Goal: Task Accomplishment & Management: Use online tool/utility

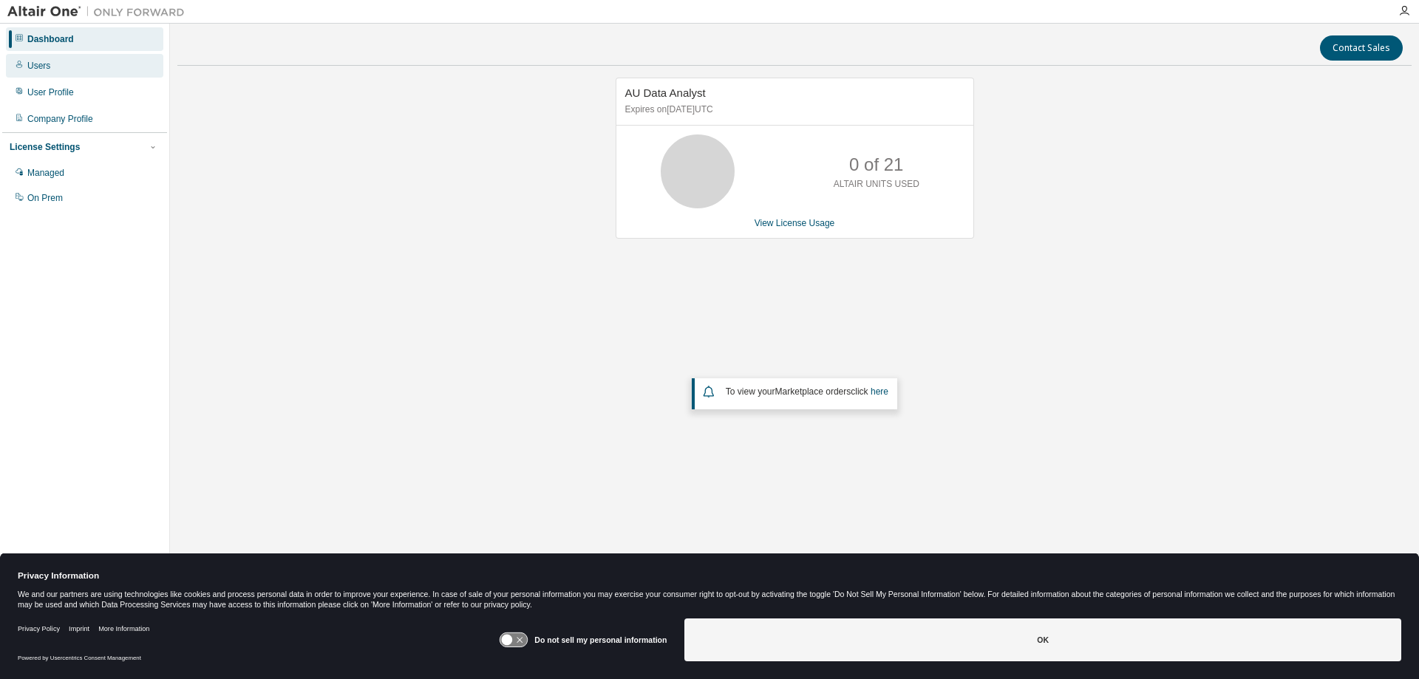
click at [48, 59] on div "Users" at bounding box center [84, 66] width 157 height 24
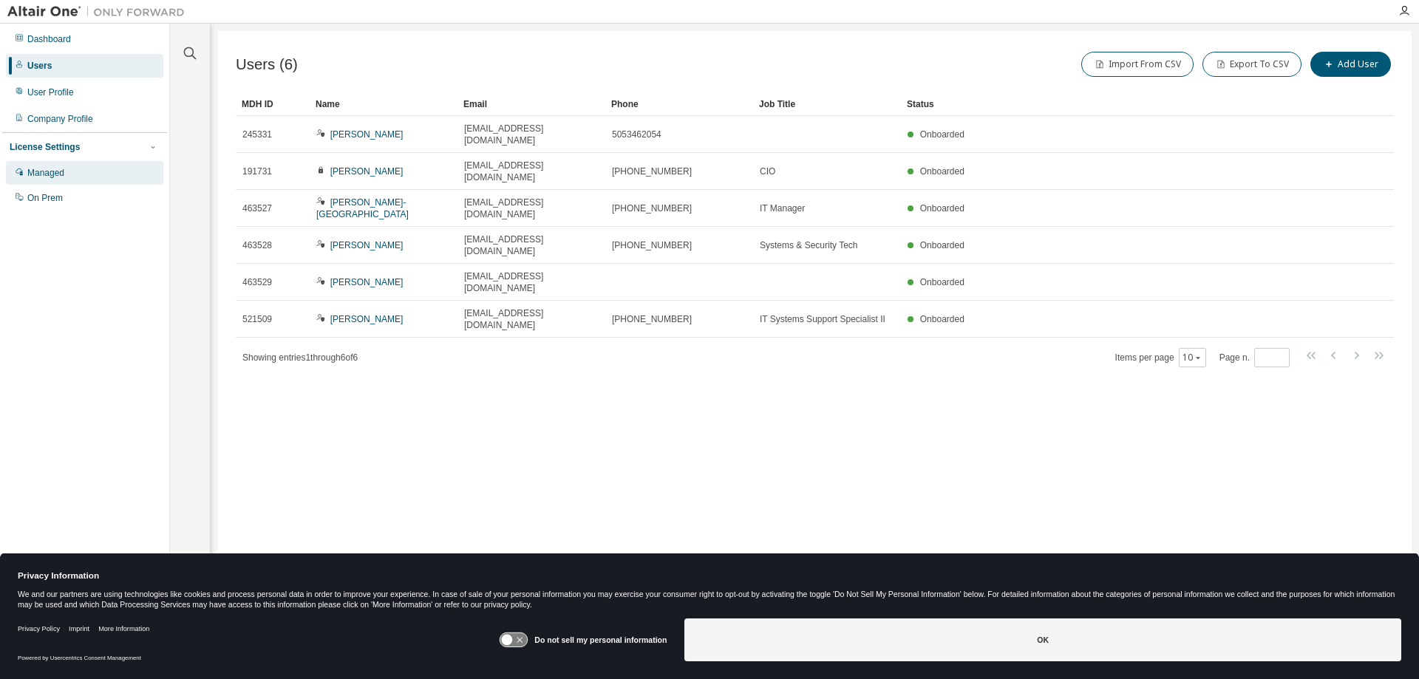
click at [52, 167] on div "Managed" at bounding box center [84, 173] width 157 height 24
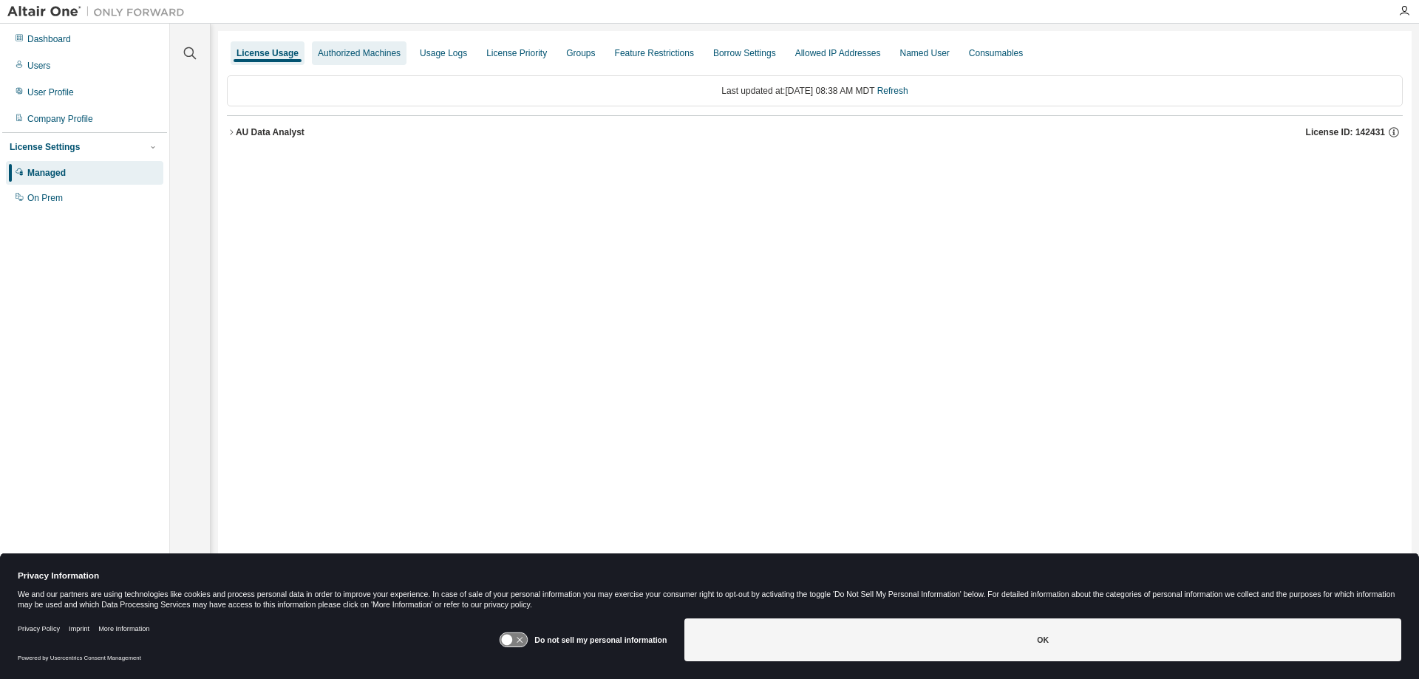
click at [362, 60] on div "Authorized Machines" at bounding box center [359, 53] width 95 height 24
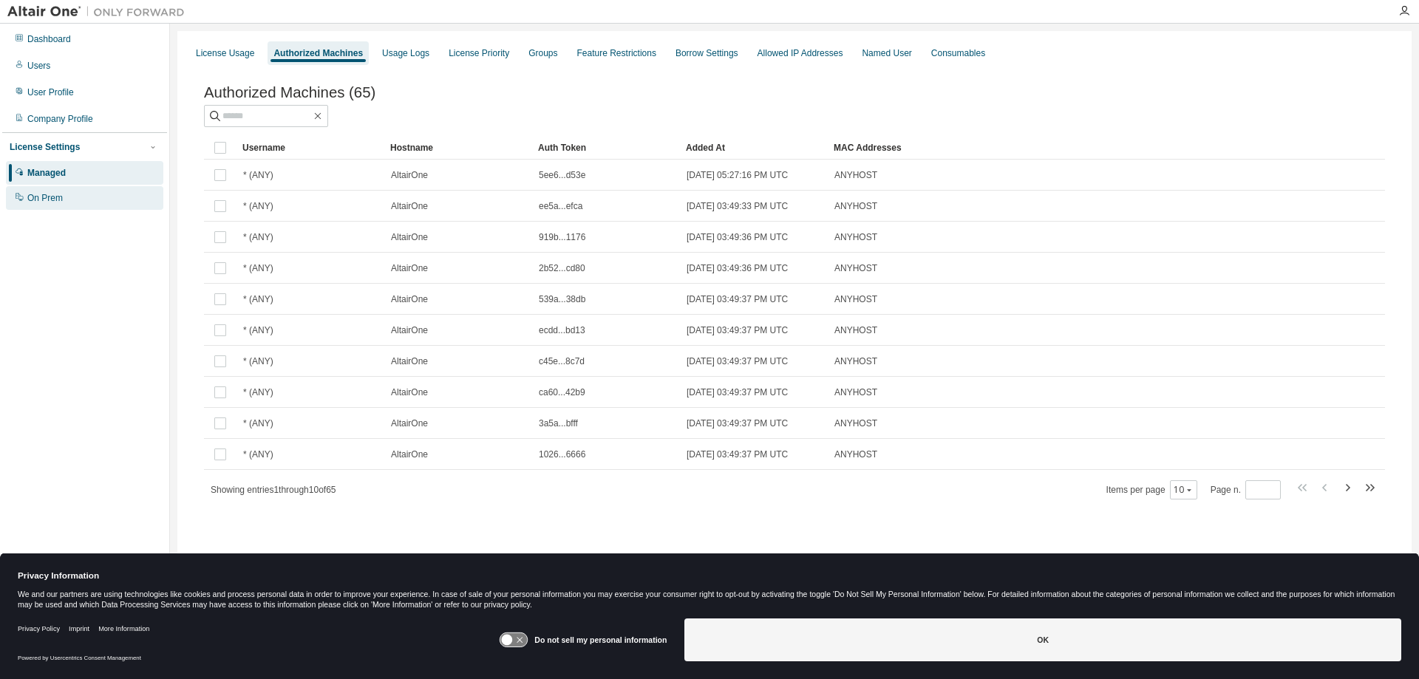
click at [59, 197] on div "On Prem" at bounding box center [44, 198] width 35 height 12
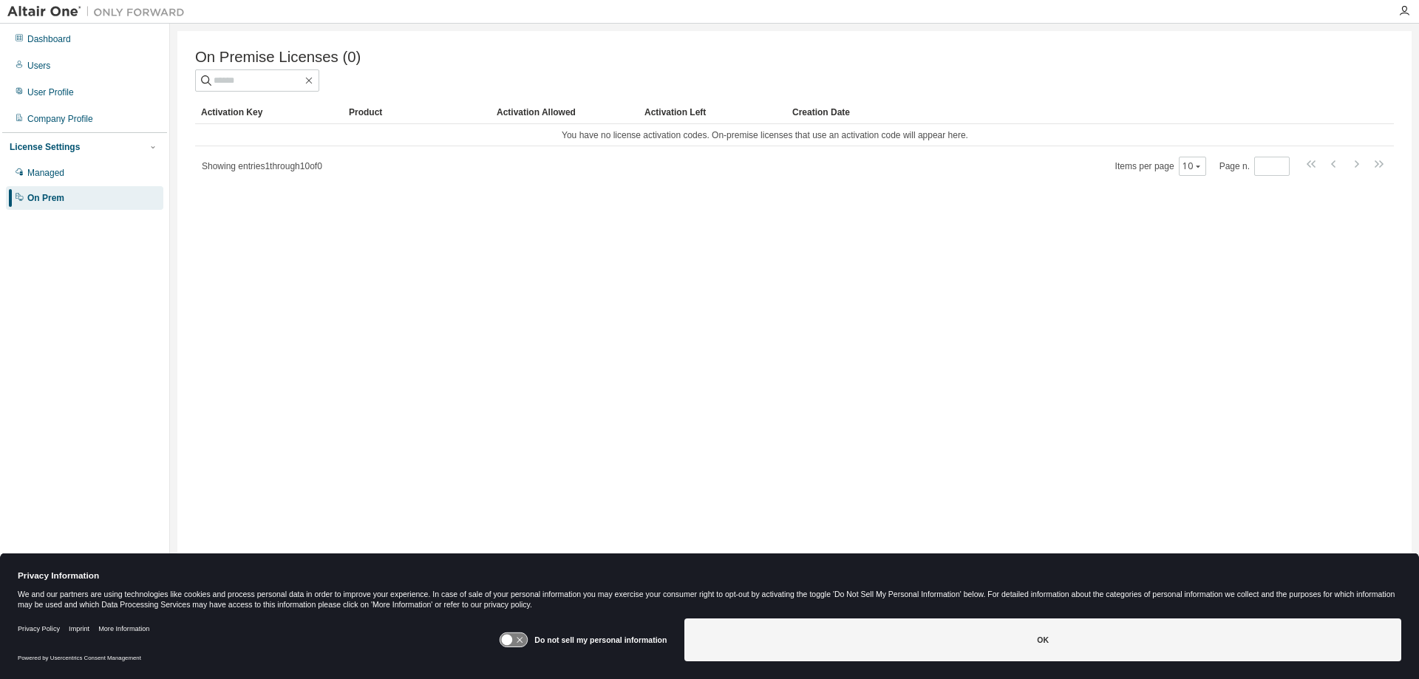
click at [47, 146] on div "License Settings" at bounding box center [45, 147] width 70 height 12
click at [49, 146] on div "License Settings" at bounding box center [45, 147] width 70 height 12
click at [57, 169] on div "Managed" at bounding box center [45, 173] width 37 height 12
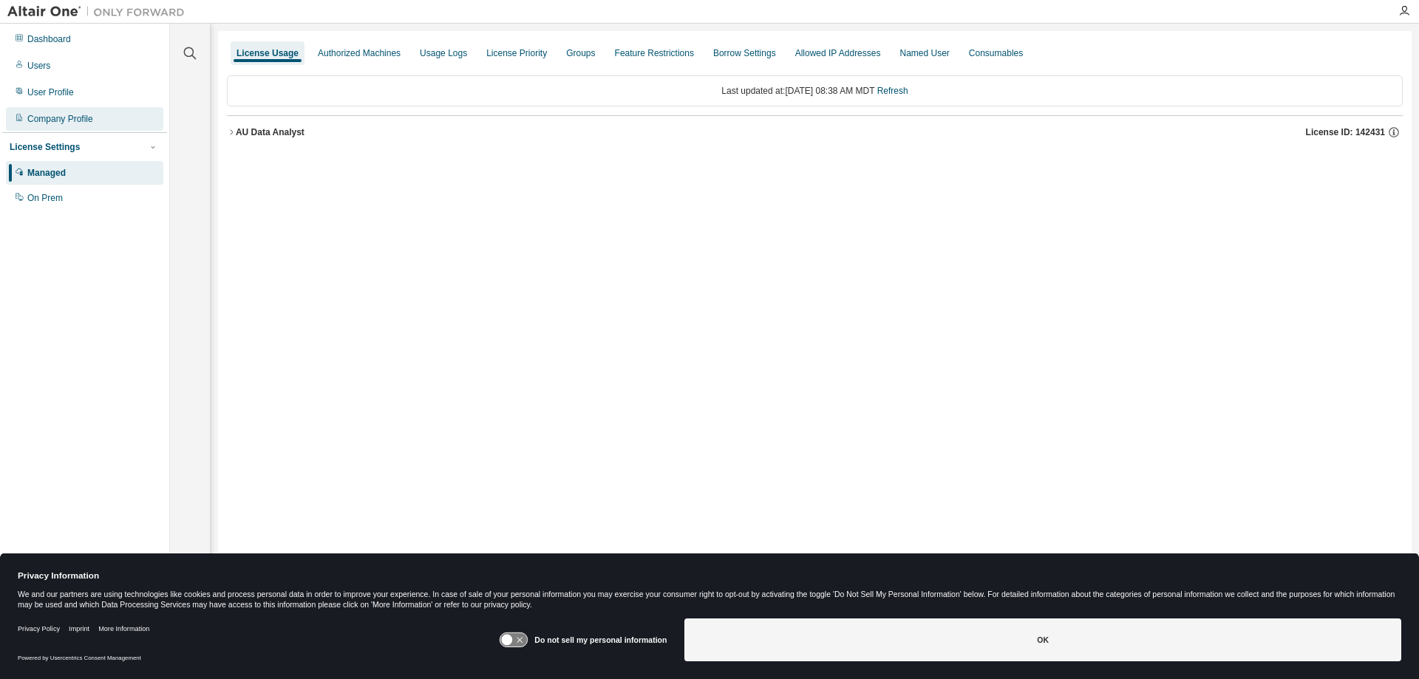
click at [72, 115] on div "Company Profile" at bounding box center [60, 119] width 66 height 12
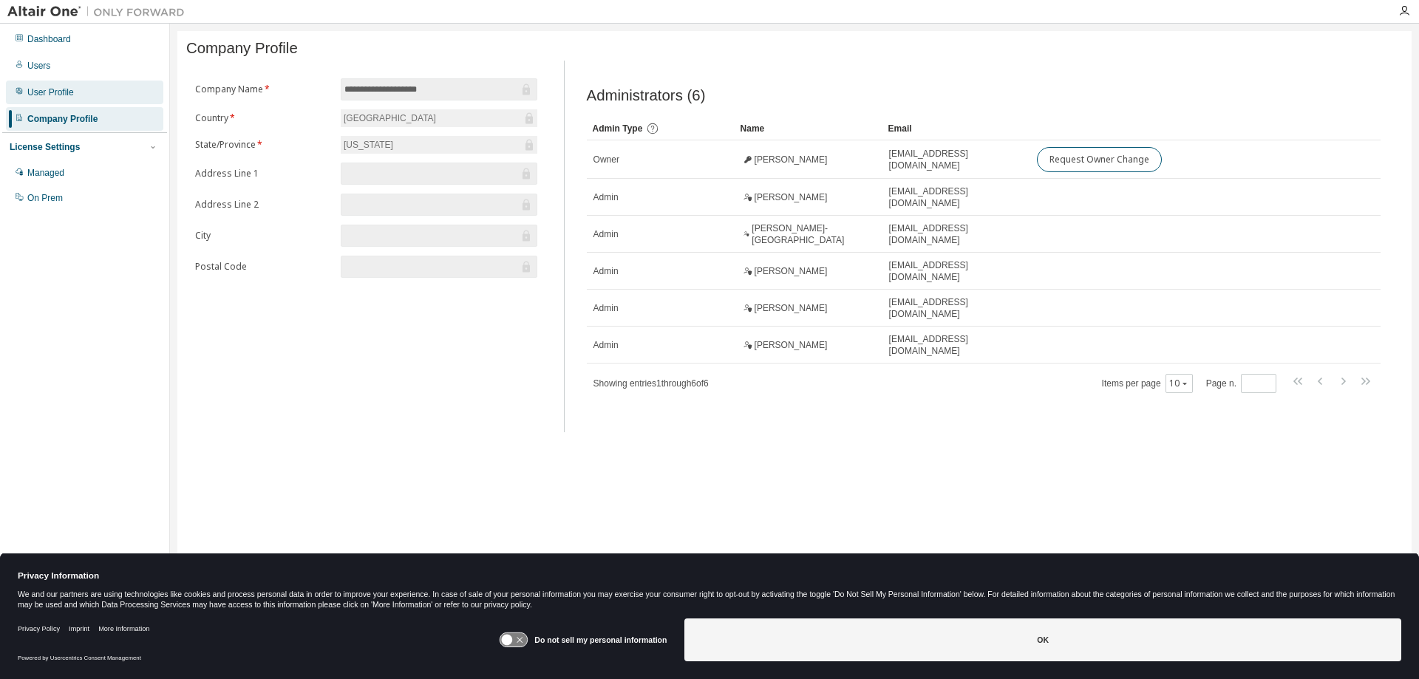
click at [39, 100] on div "User Profile" at bounding box center [84, 93] width 157 height 24
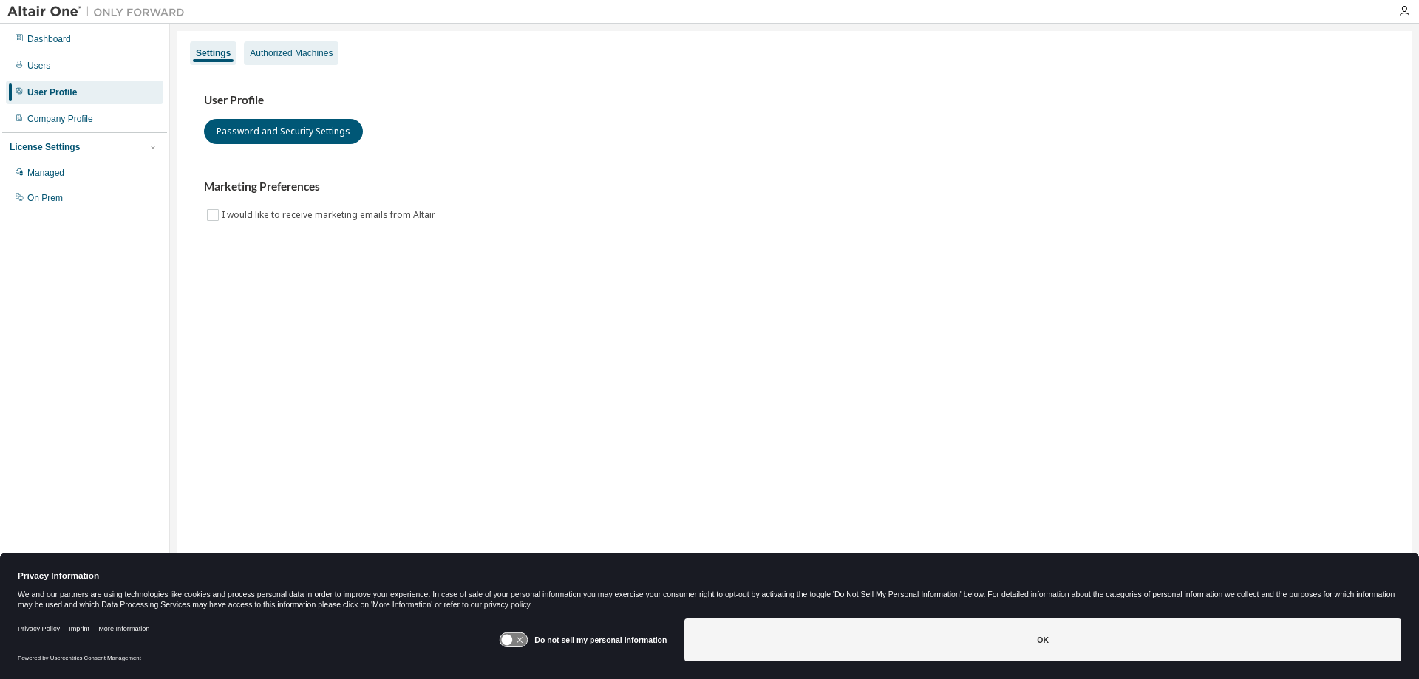
click at [289, 52] on div "Authorized Machines" at bounding box center [291, 53] width 83 height 12
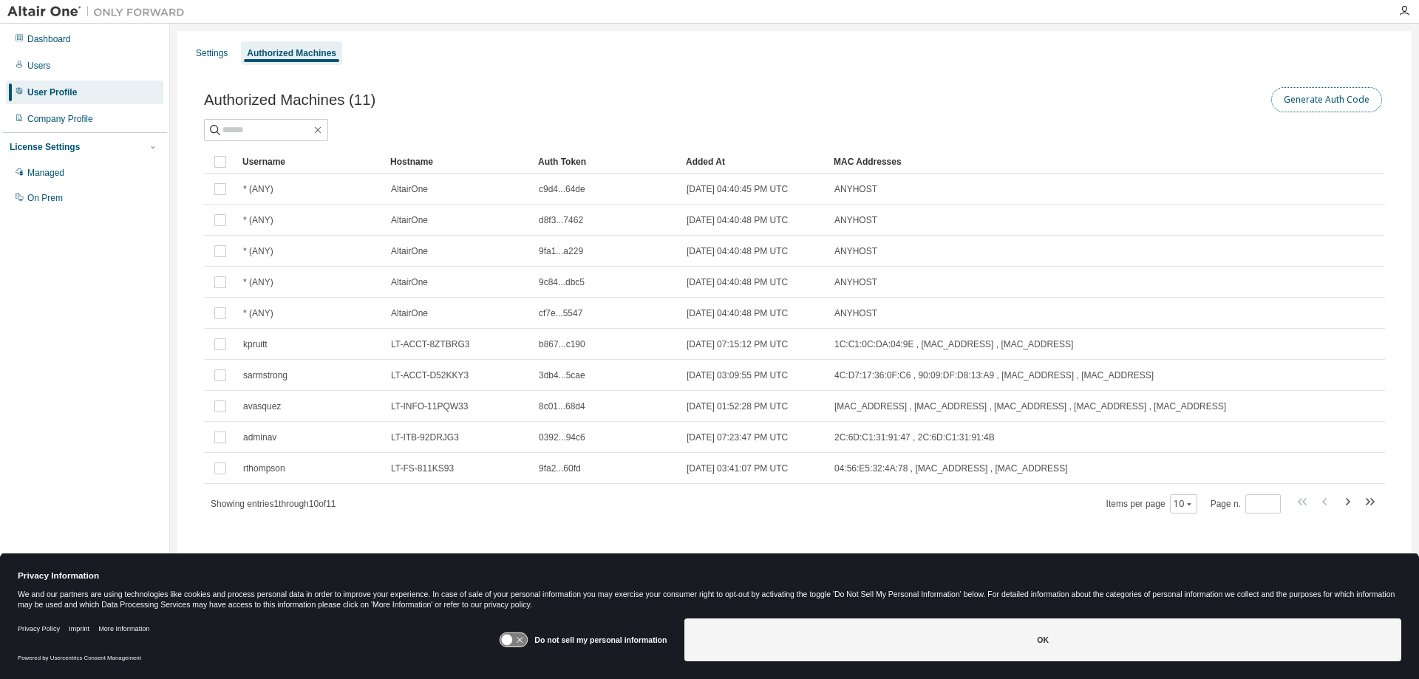
click at [1293, 93] on button "Generate Auth Code" at bounding box center [1327, 99] width 111 height 25
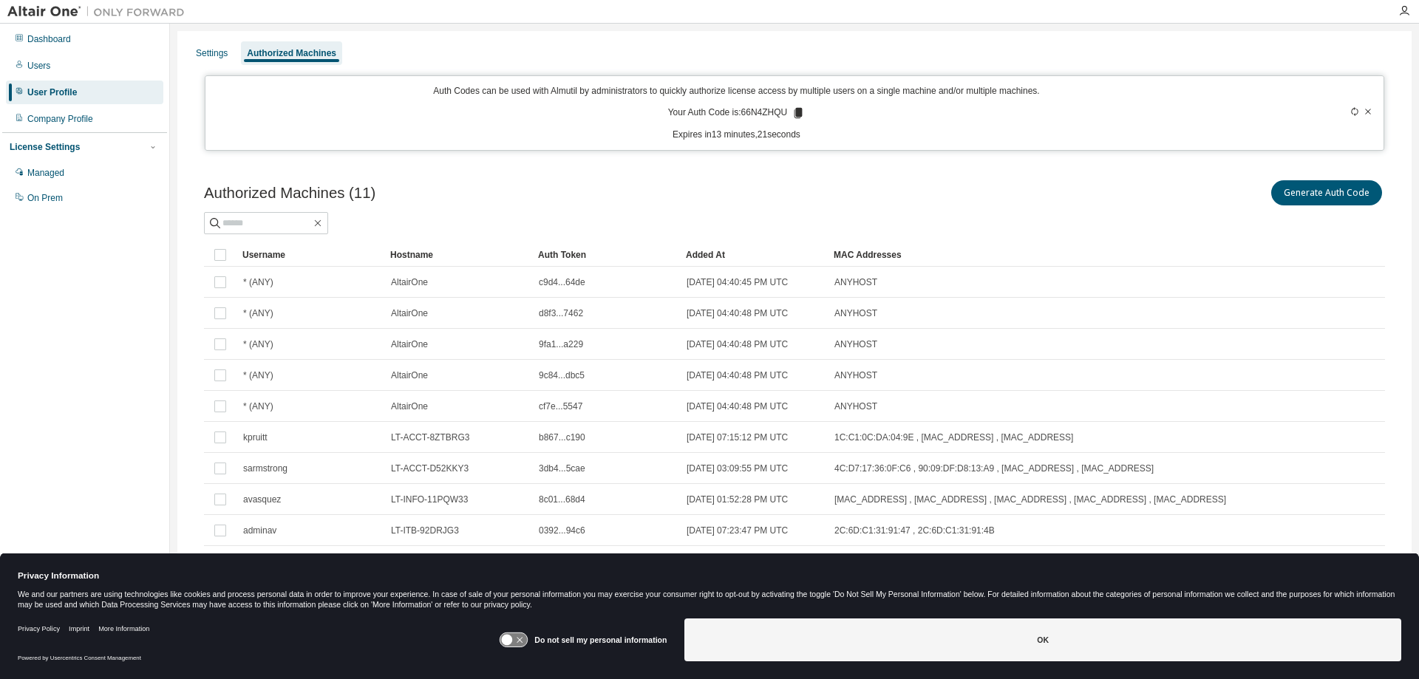
click at [1369, 112] on icon at bounding box center [1368, 111] width 9 height 9
